Goal: Information Seeking & Learning: Learn about a topic

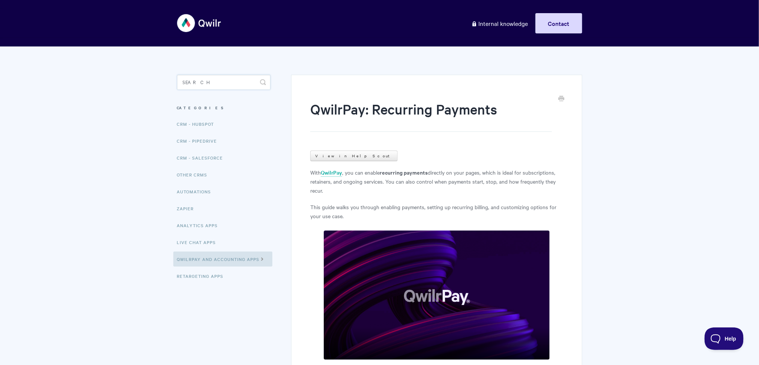
click at [196, 88] on input "Search" at bounding box center [223, 82] width 93 height 15
type input "search"
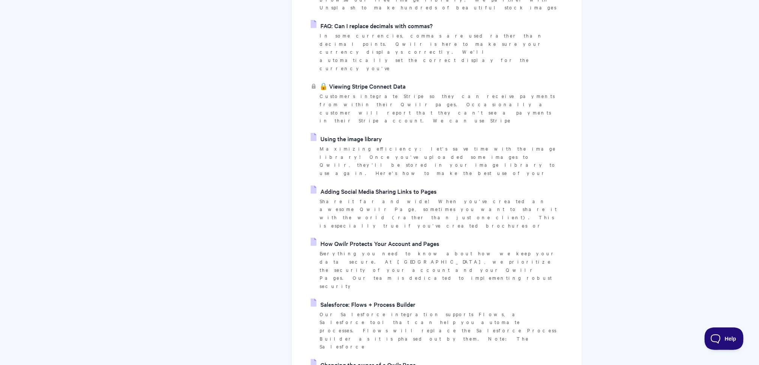
scroll to position [273, 0]
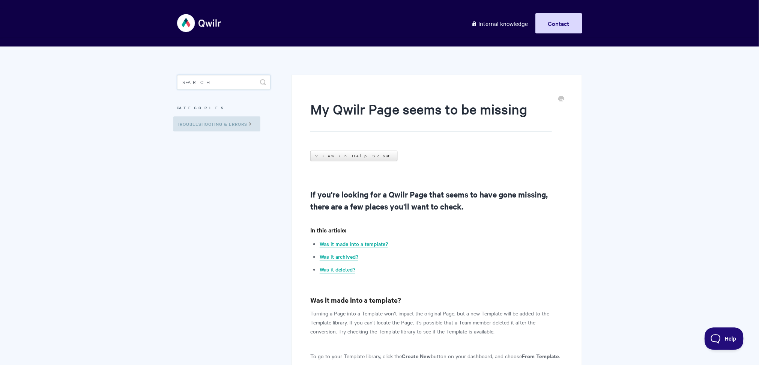
click at [192, 80] on input "Search" at bounding box center [223, 82] width 93 height 15
type input "filter"
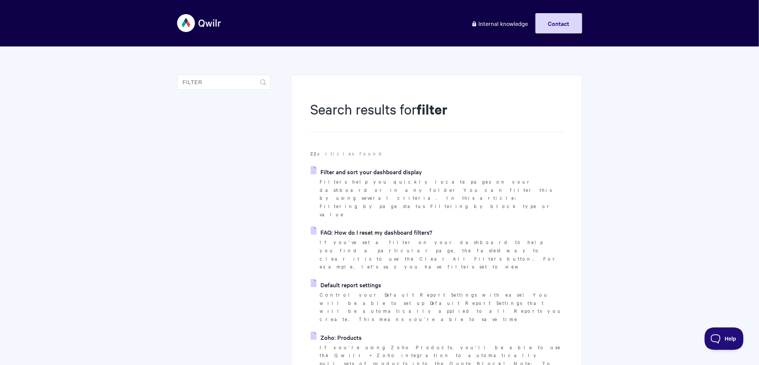
click at [366, 172] on link "Filter and sort your dashboard display" at bounding box center [366, 171] width 111 height 11
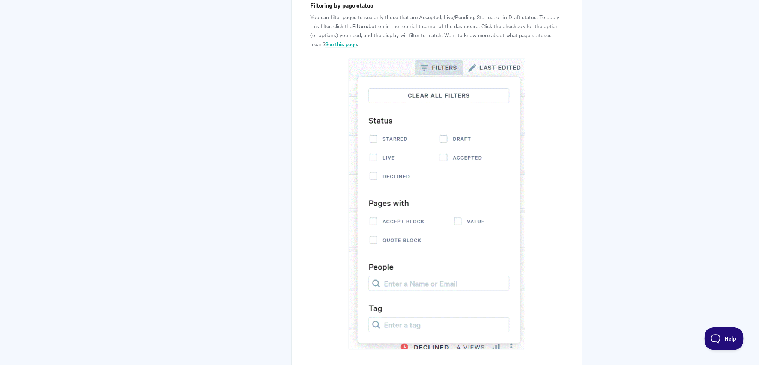
scroll to position [214, 0]
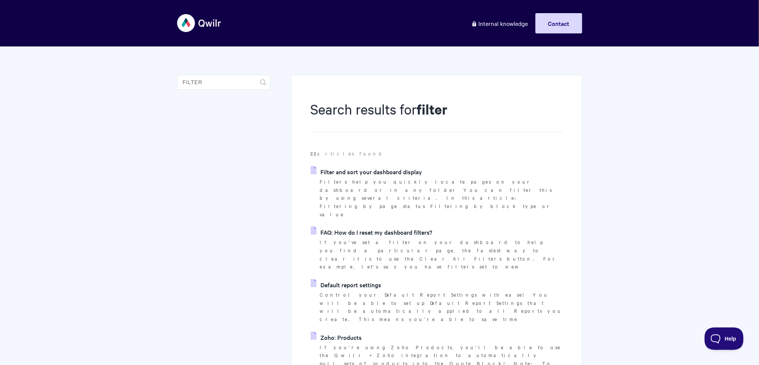
click at [372, 226] on link "FAQ: How do I reset my dashboard filters?" at bounding box center [372, 231] width 122 height 11
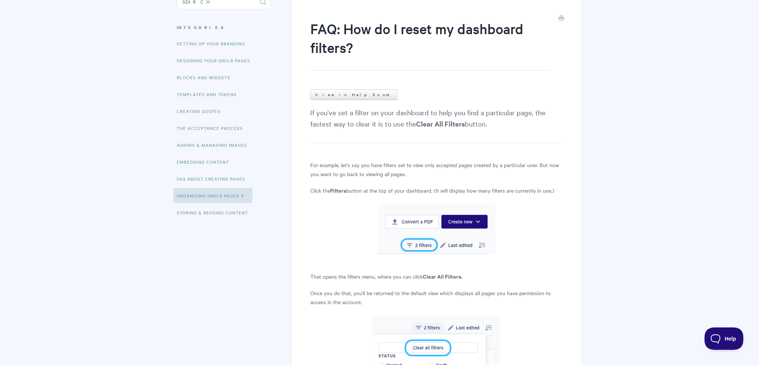
scroll to position [254, 0]
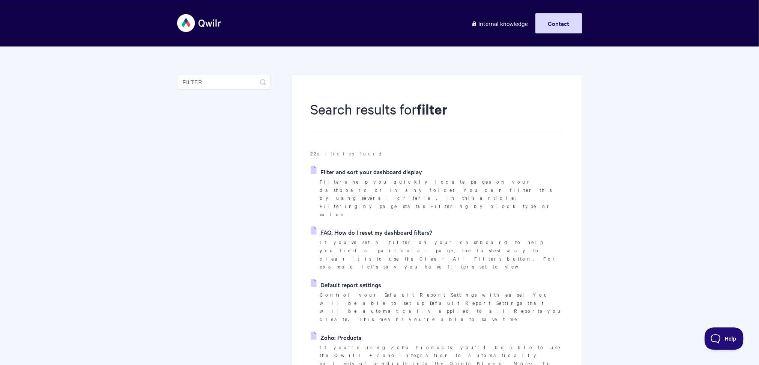
click at [359, 169] on link "Filter and sort your dashboard display" at bounding box center [366, 171] width 111 height 11
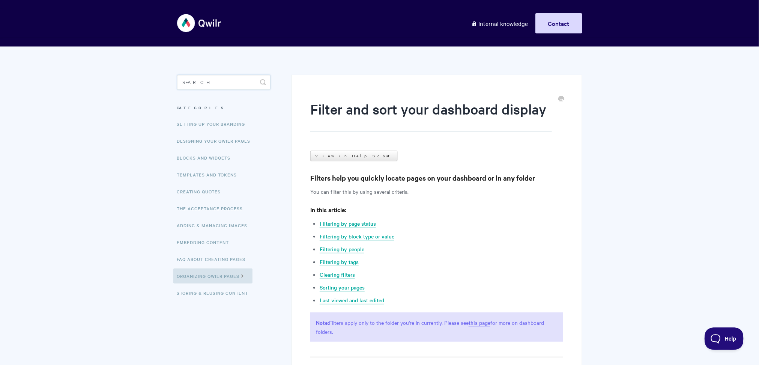
click at [207, 80] on input "Search" at bounding box center [223, 82] width 93 height 15
type input "saved line item"
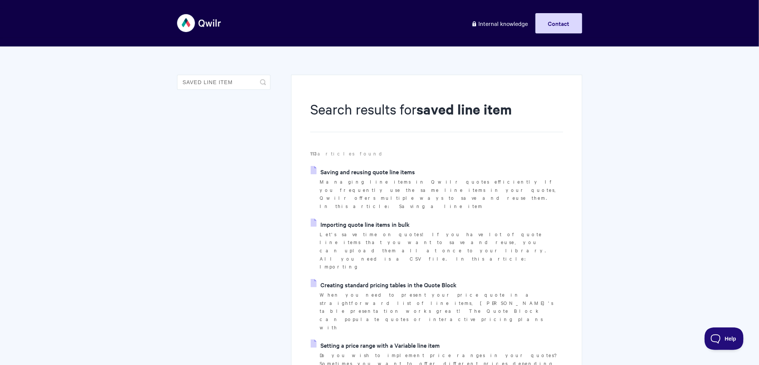
click at [352, 169] on link "Saving and reusing quote line items" at bounding box center [363, 171] width 104 height 11
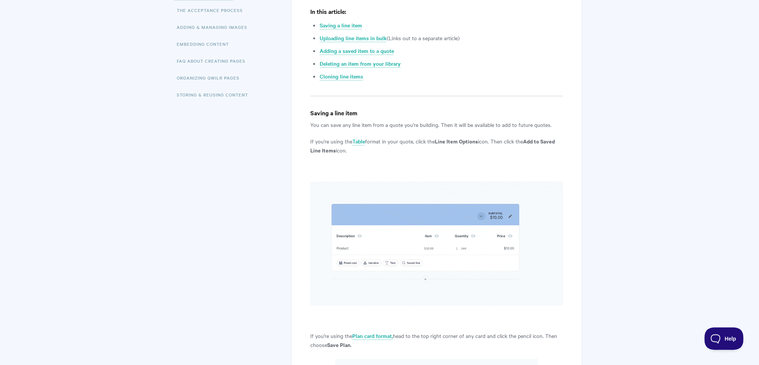
scroll to position [203, 0]
